Goal: Task Accomplishment & Management: Use online tool/utility

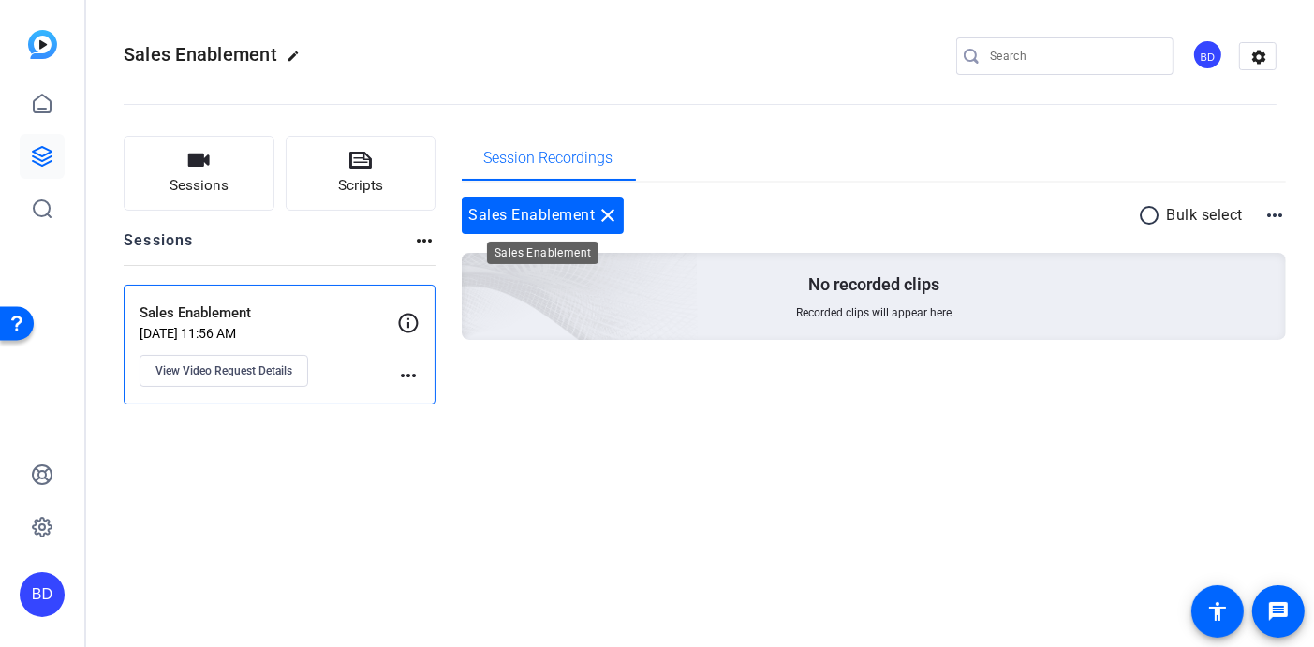
click at [606, 213] on mat-icon "close" at bounding box center [608, 215] width 22 height 22
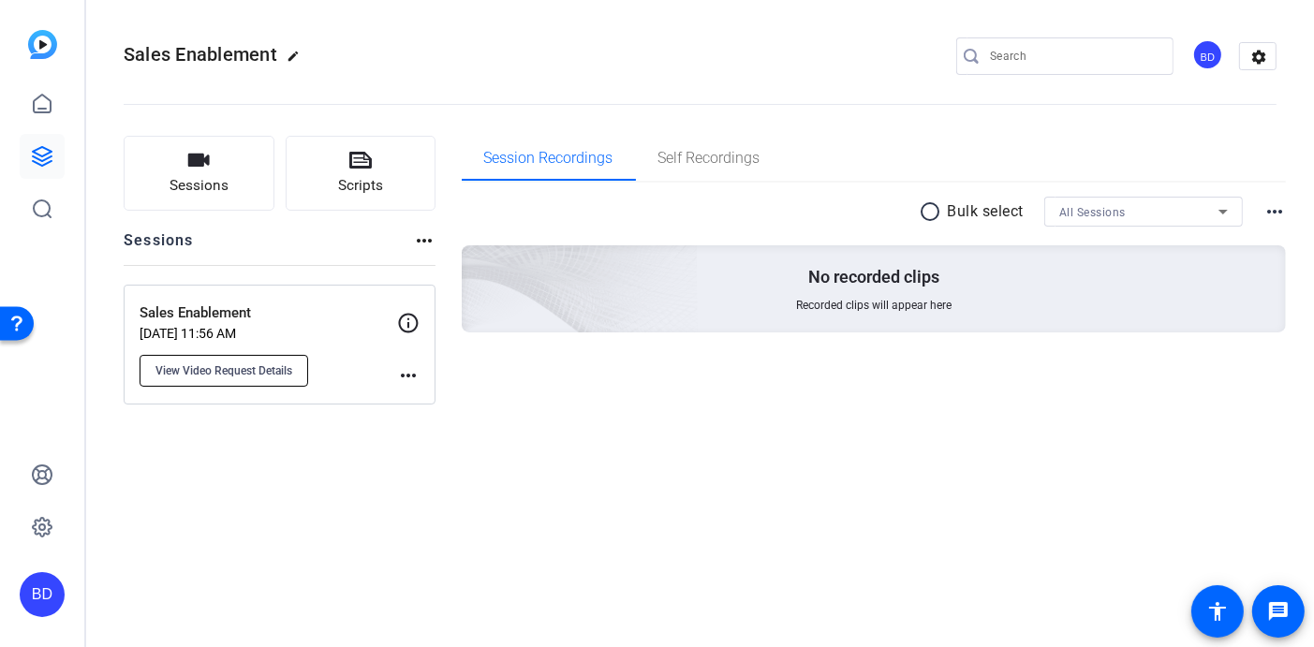
click at [193, 367] on span "View Video Request Details" at bounding box center [223, 370] width 137 height 15
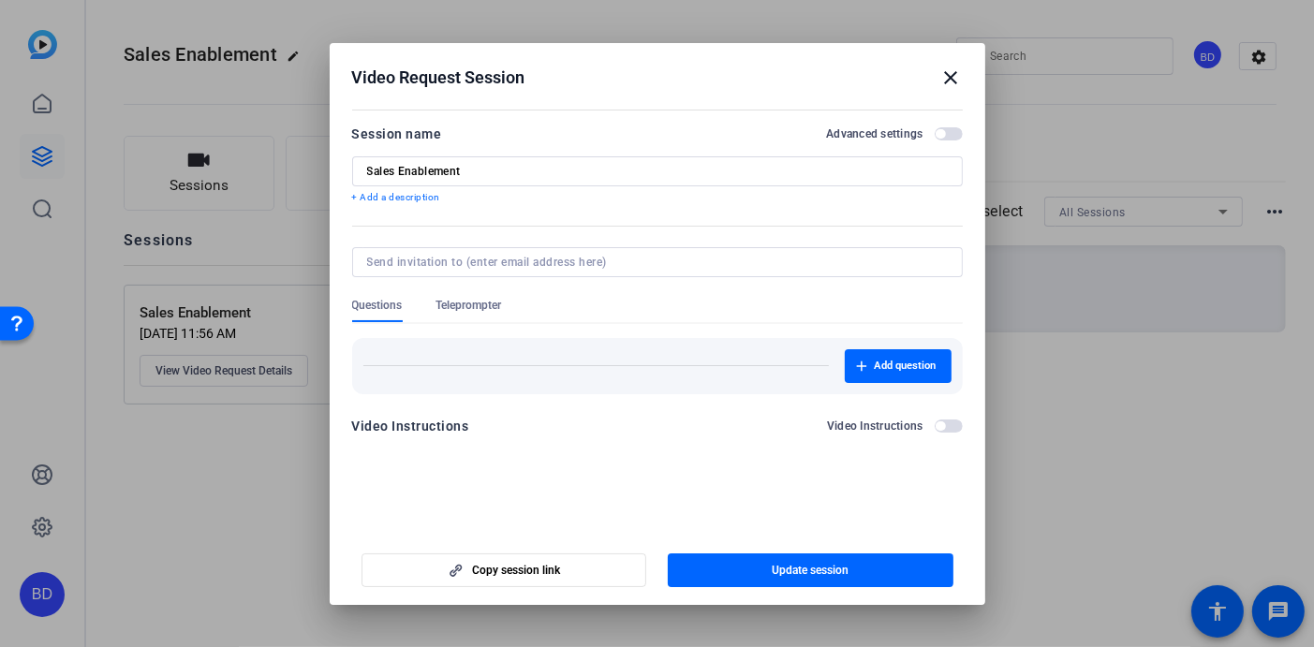
click at [172, 532] on div at bounding box center [657, 323] width 1314 height 647
click at [222, 481] on div at bounding box center [657, 323] width 1314 height 647
click at [955, 78] on mat-icon "close" at bounding box center [951, 77] width 22 height 22
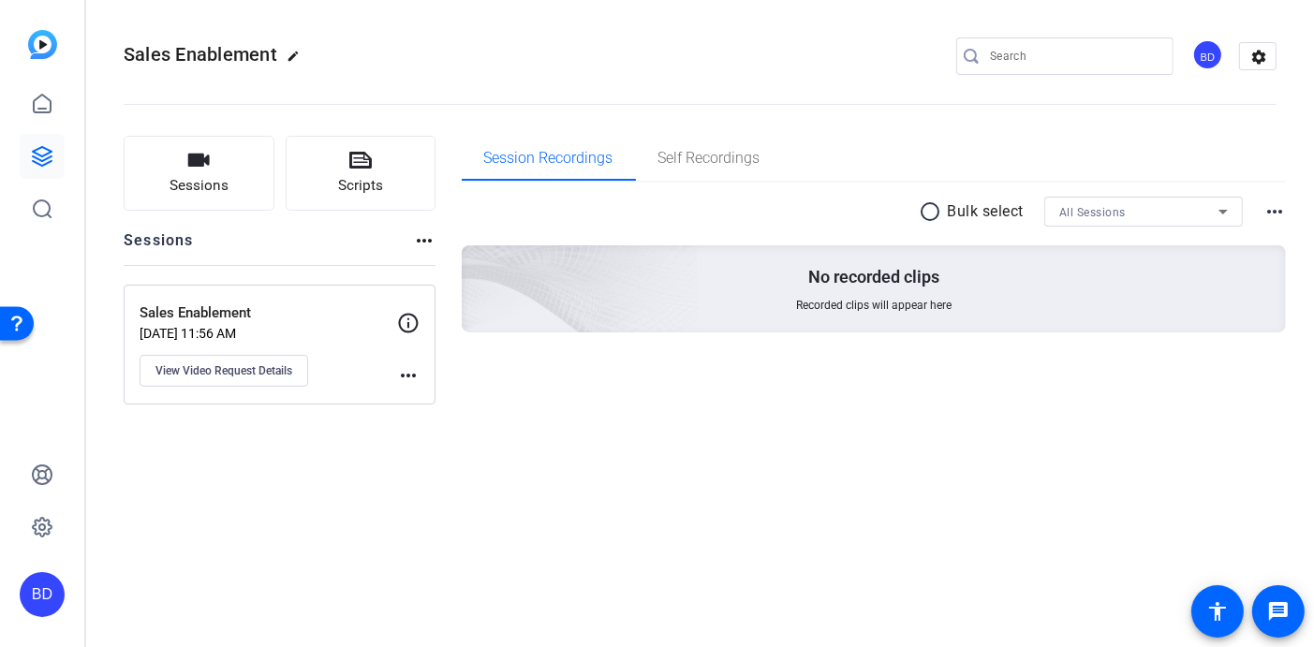
click at [409, 374] on mat-icon "more_horiz" at bounding box center [408, 375] width 22 height 22
click at [242, 408] on div at bounding box center [657, 323] width 1314 height 647
click at [242, 363] on span "View Video Request Details" at bounding box center [223, 370] width 137 height 15
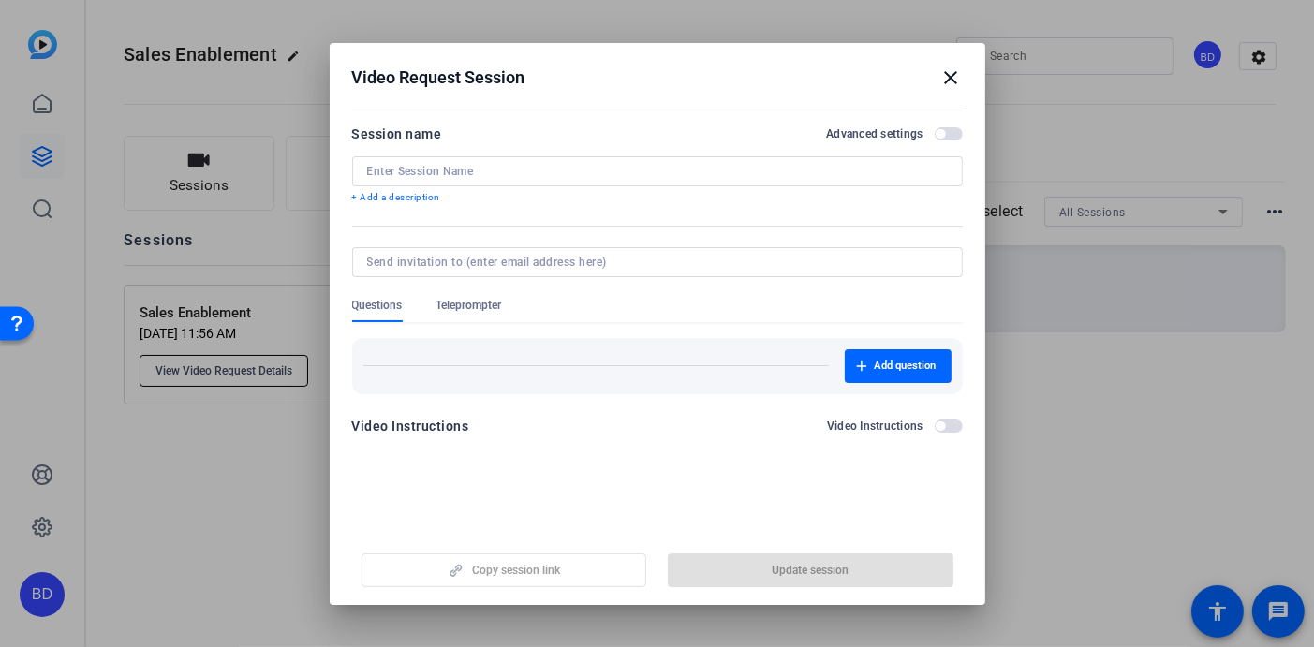
type input "Sales Enablement"
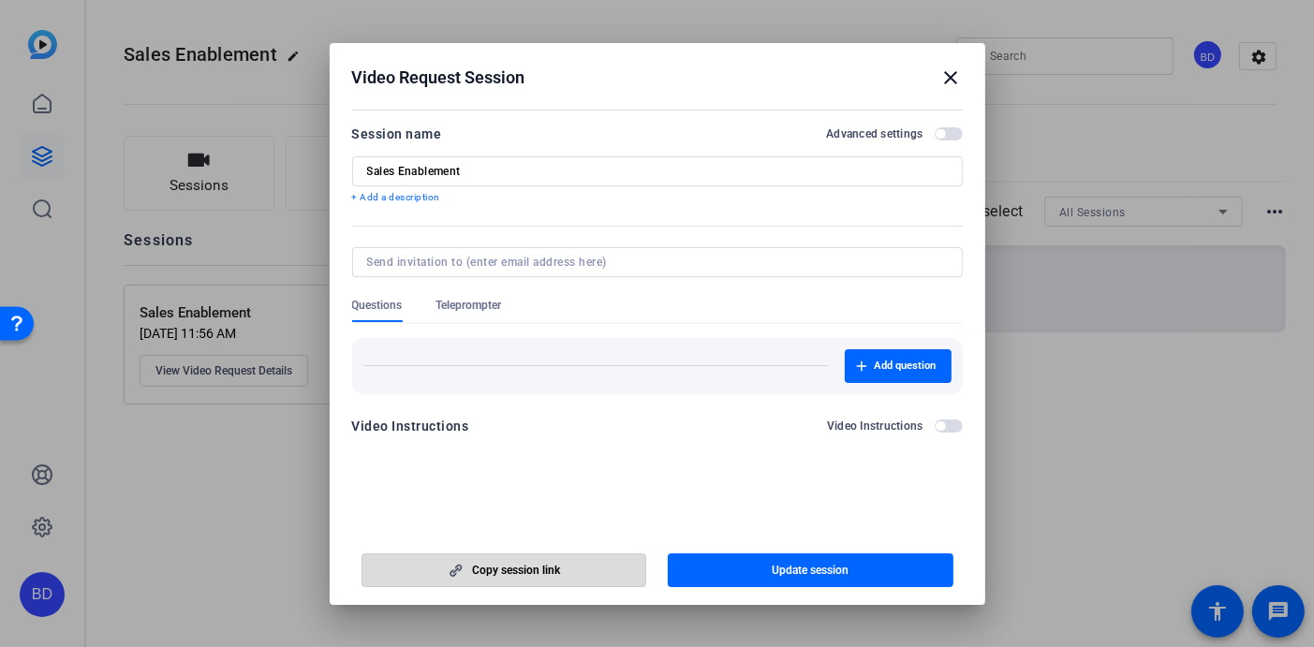
click at [492, 550] on span "button" at bounding box center [504, 570] width 284 height 45
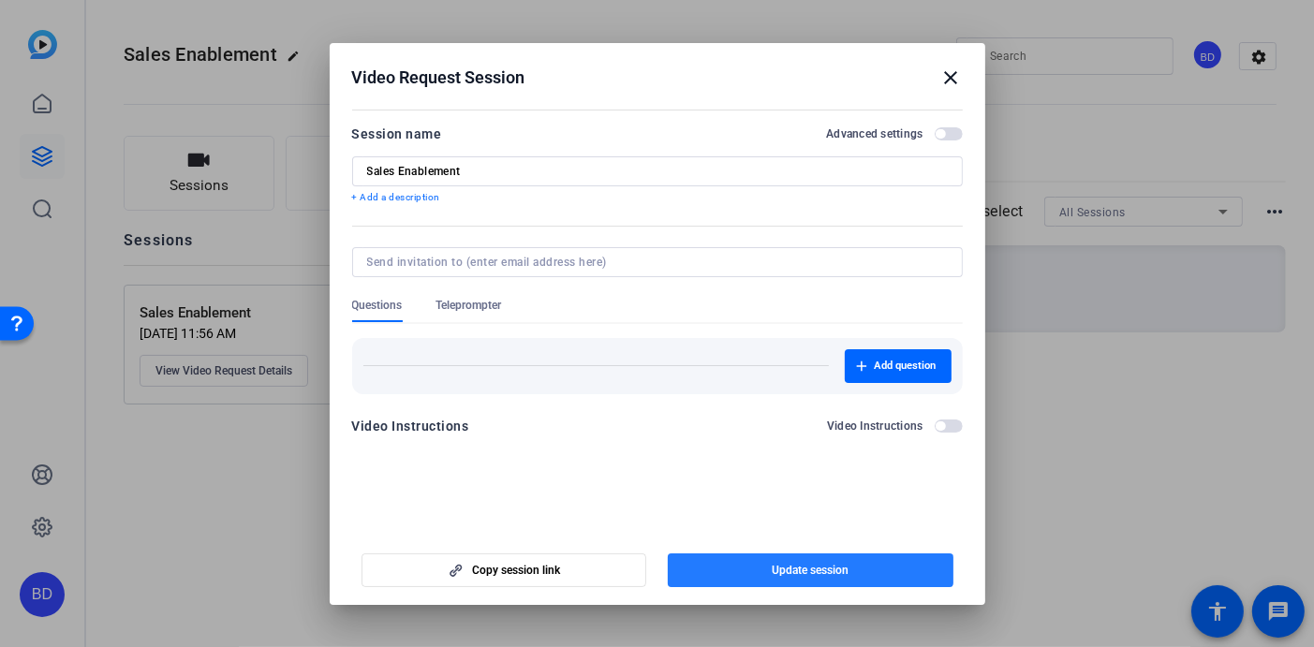
click at [770, 568] on span "button" at bounding box center [811, 570] width 286 height 45
click at [950, 75] on mat-icon "close" at bounding box center [951, 77] width 22 height 22
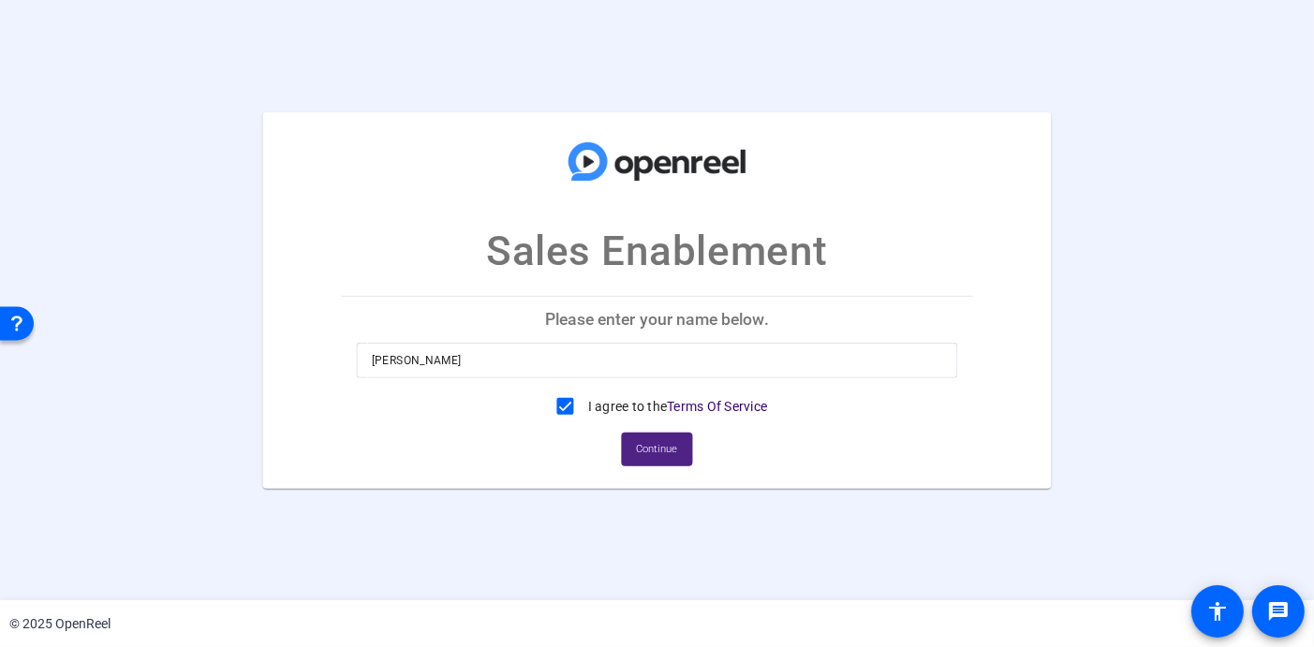
click at [640, 437] on span "Continue" at bounding box center [657, 449] width 41 height 28
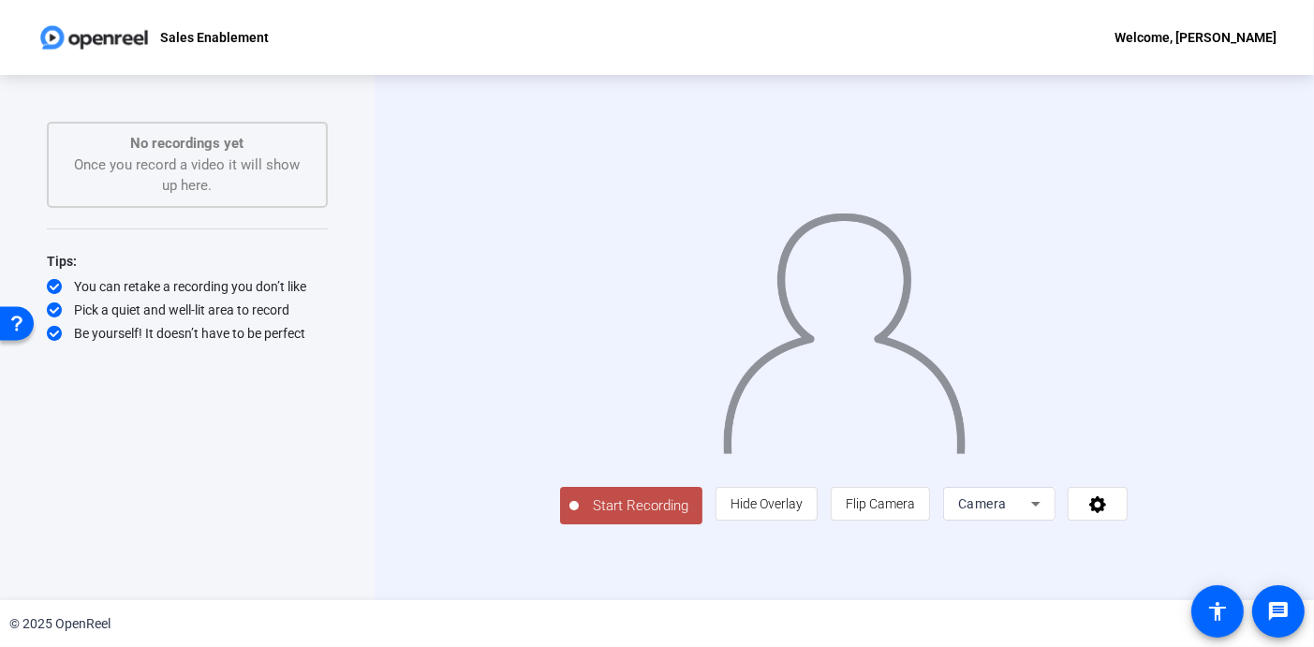
click at [1047, 515] on icon at bounding box center [1035, 503] width 22 height 22
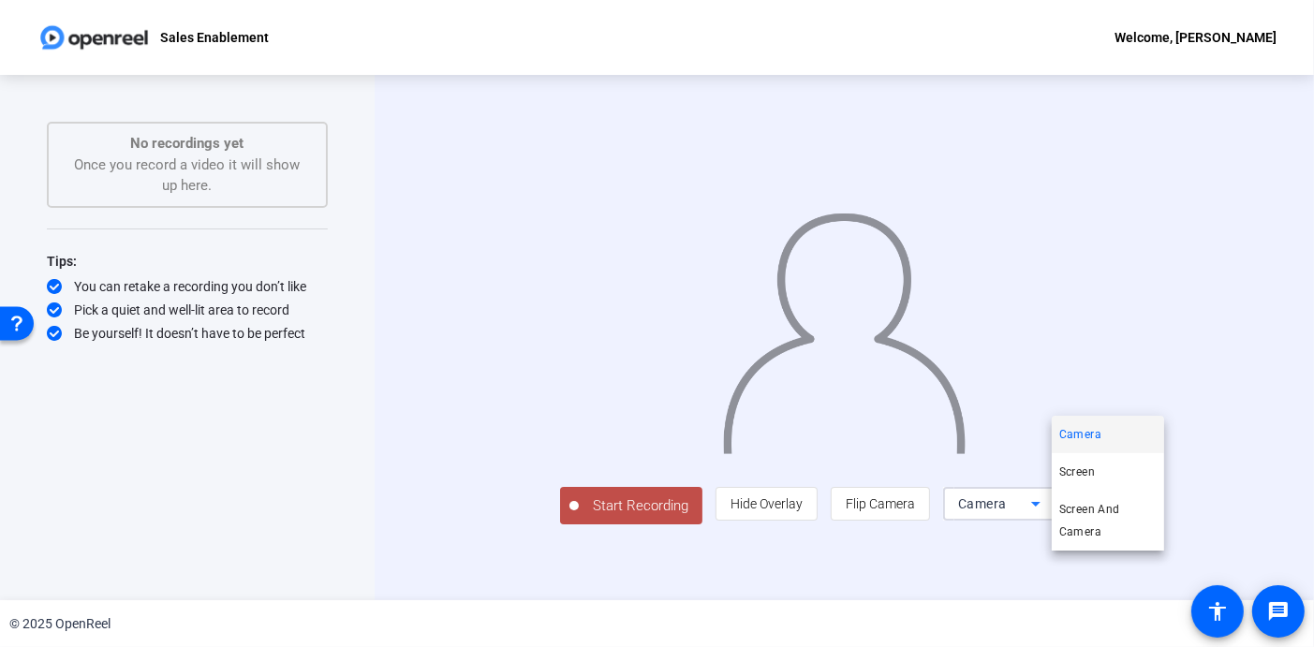
click at [246, 545] on div at bounding box center [657, 323] width 1314 height 647
